Goal: Task Accomplishment & Management: Manage account settings

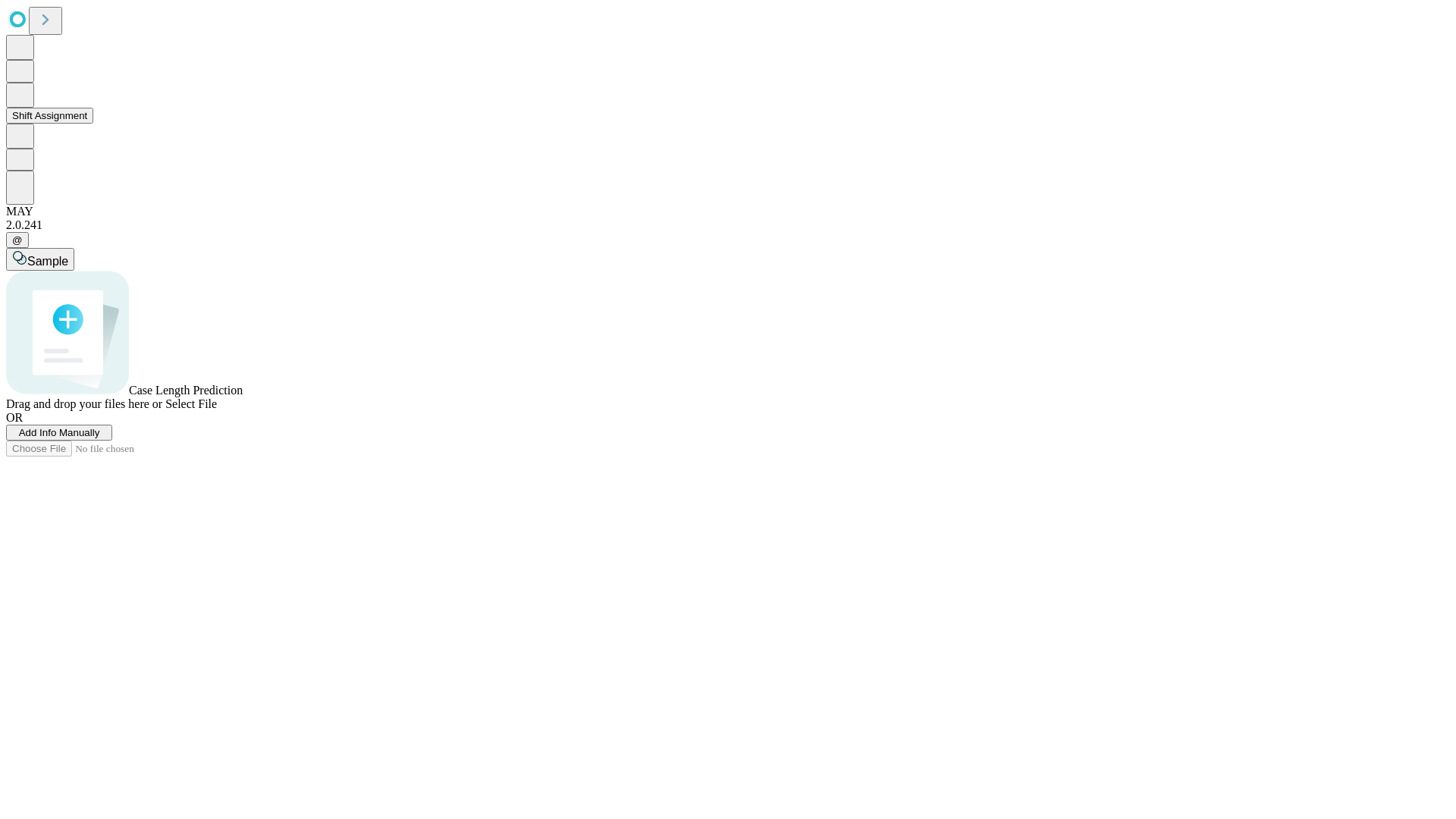
click at [94, 123] on button "Shift Assignment" at bounding box center [49, 115] width 87 height 16
